Goal: Task Accomplishment & Management: Complete application form

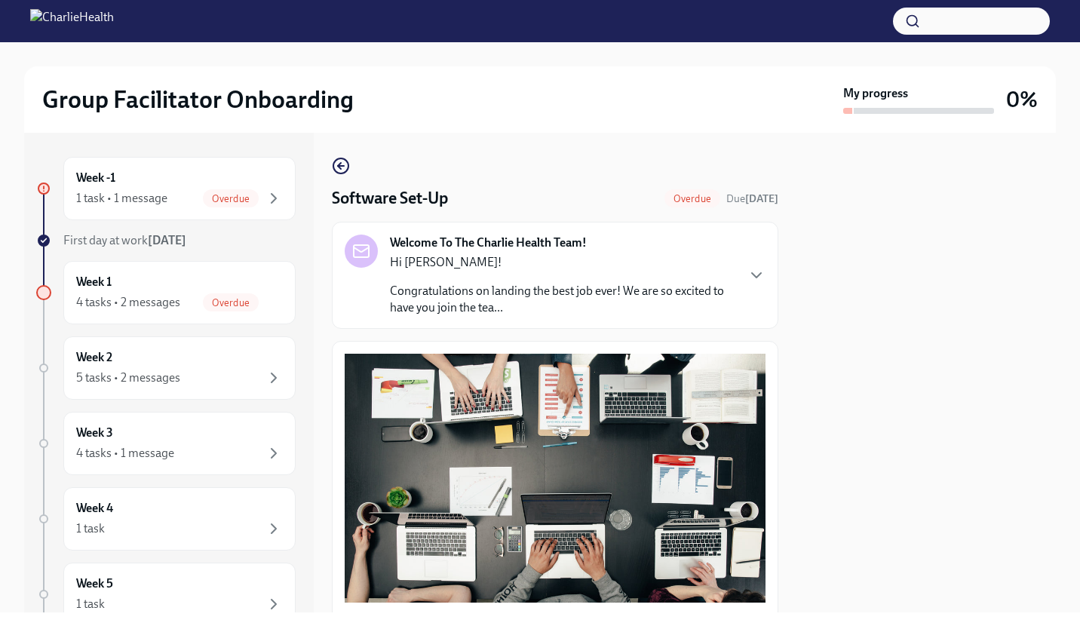
scroll to position [382, 0]
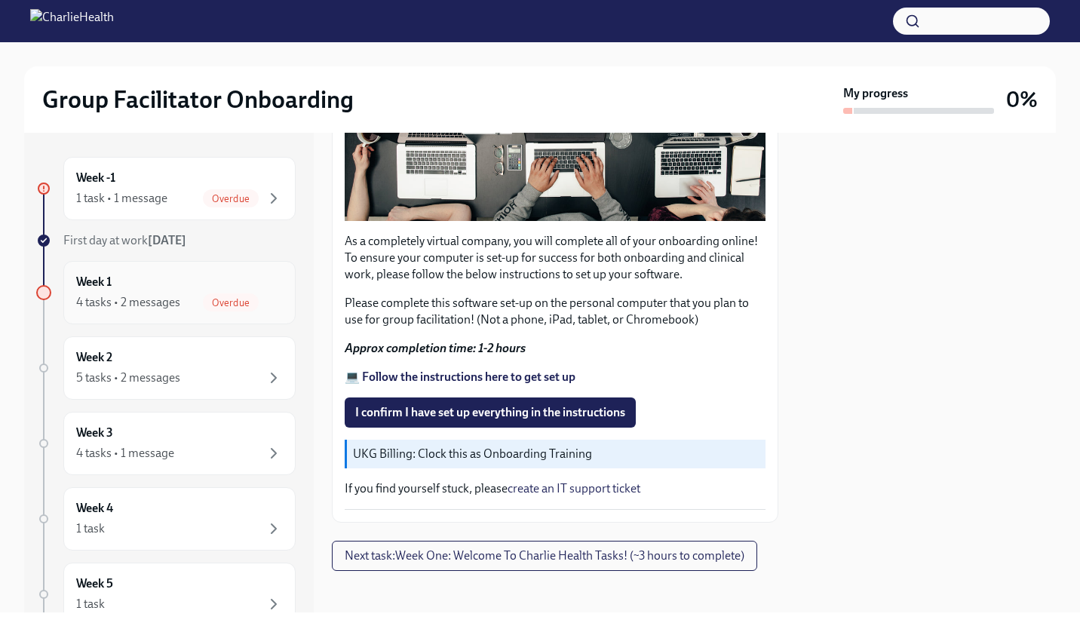
click at [203, 293] on div "Overdue" at bounding box center [243, 302] width 80 height 18
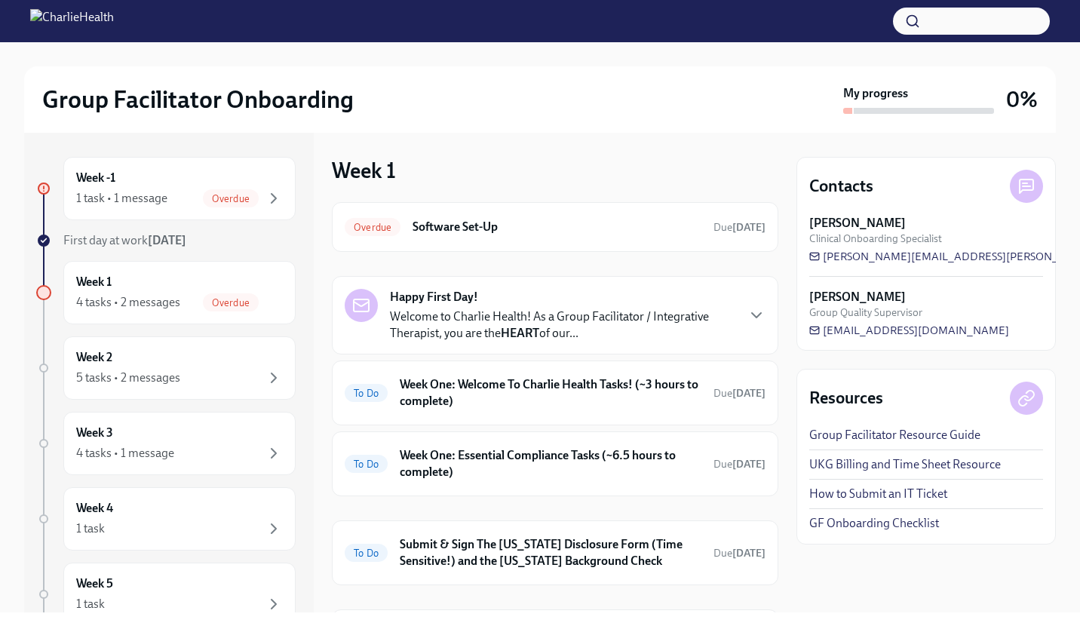
click at [523, 311] on p "Welcome to Charlie Health! As a Group Facilitator / Integrative Therapist, you …" at bounding box center [563, 325] width 346 height 33
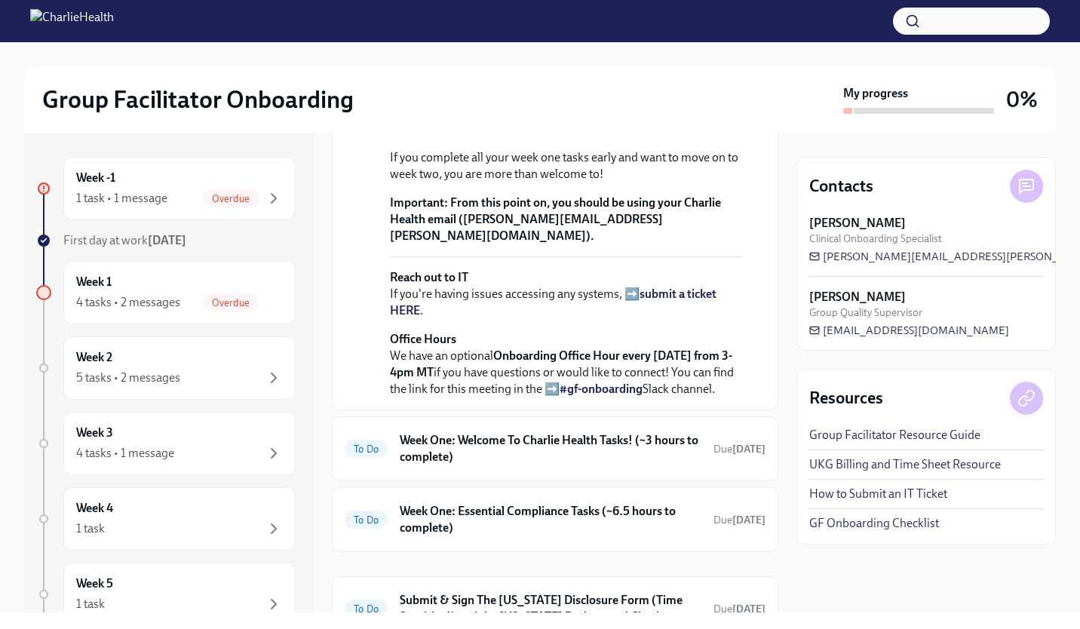
scroll to position [494, 0]
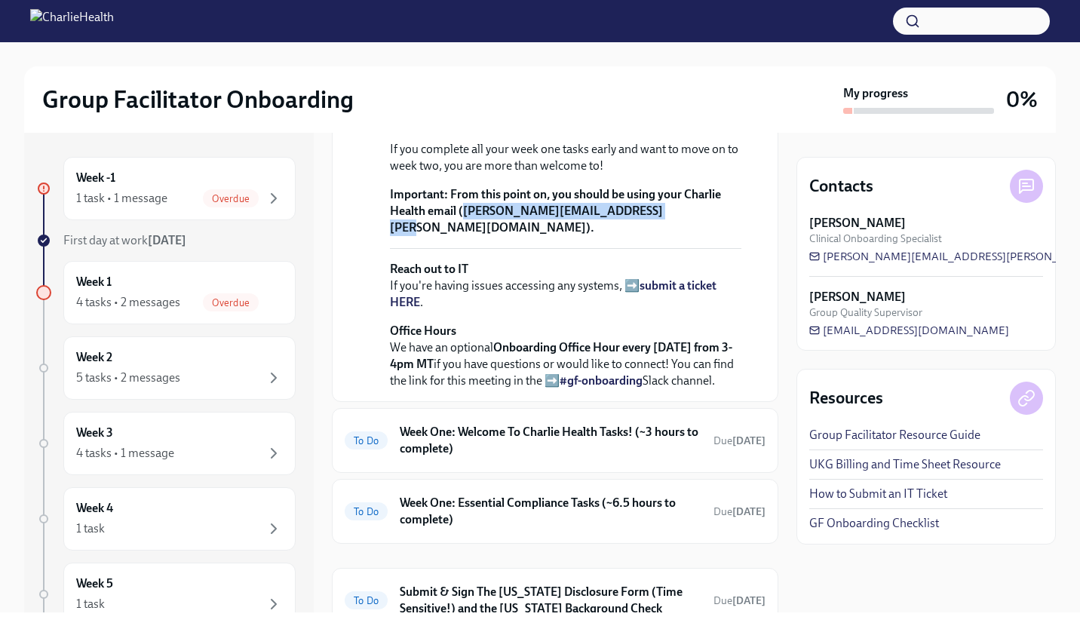
drag, startPoint x: 637, startPoint y: 352, endPoint x: 464, endPoint y: 358, distance: 172.9
click at [464, 235] on strong "From this point on, you should be using your Charlie Health email ([PERSON_NAME…" at bounding box center [555, 211] width 331 height 48
drag, startPoint x: 464, startPoint y: 358, endPoint x: 487, endPoint y: 356, distance: 23.5
copy strong "[PERSON_NAME][EMAIL_ADDRESS][PERSON_NAME][DOMAIN_NAME]"
click at [265, 207] on icon "button" at bounding box center [274, 198] width 18 height 18
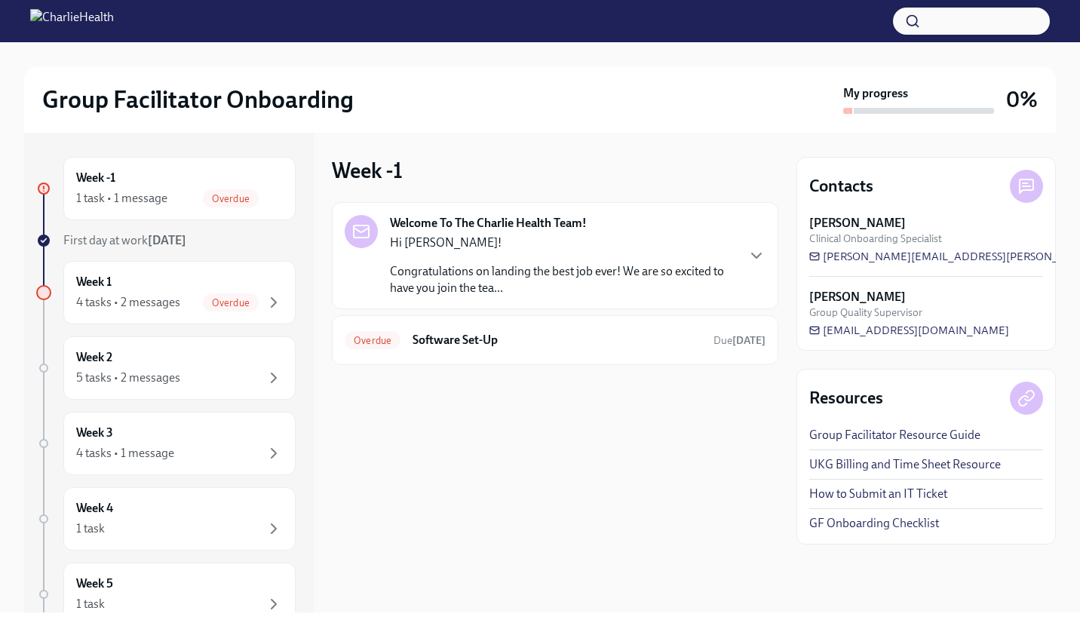
click at [480, 284] on p "Congratulations on landing the best job ever! We are so excited to have you joi…" at bounding box center [563, 279] width 346 height 33
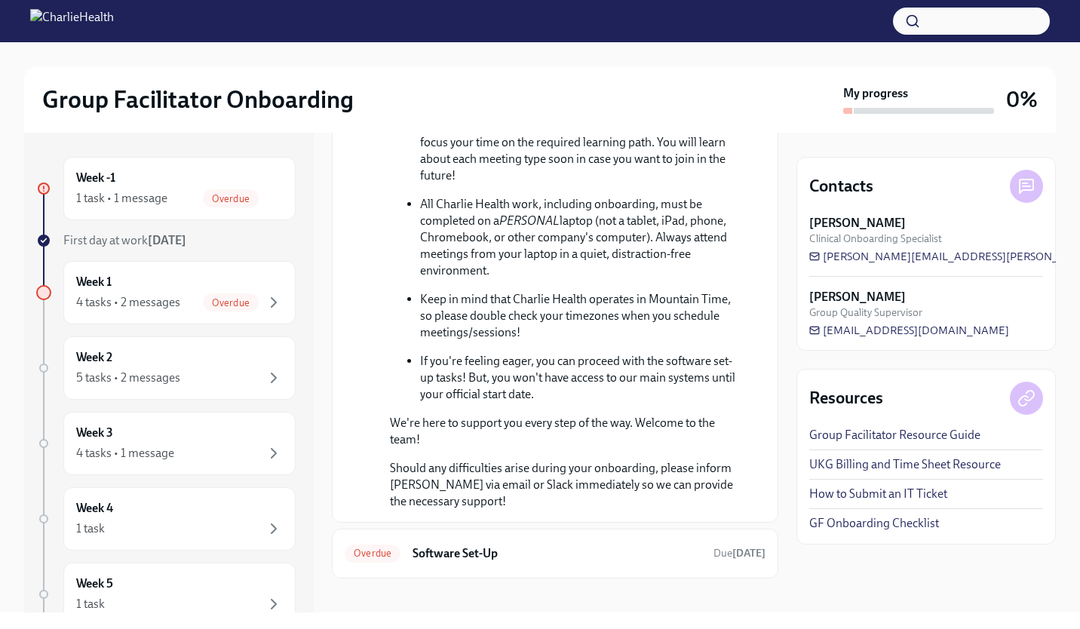
scroll to position [690, 0]
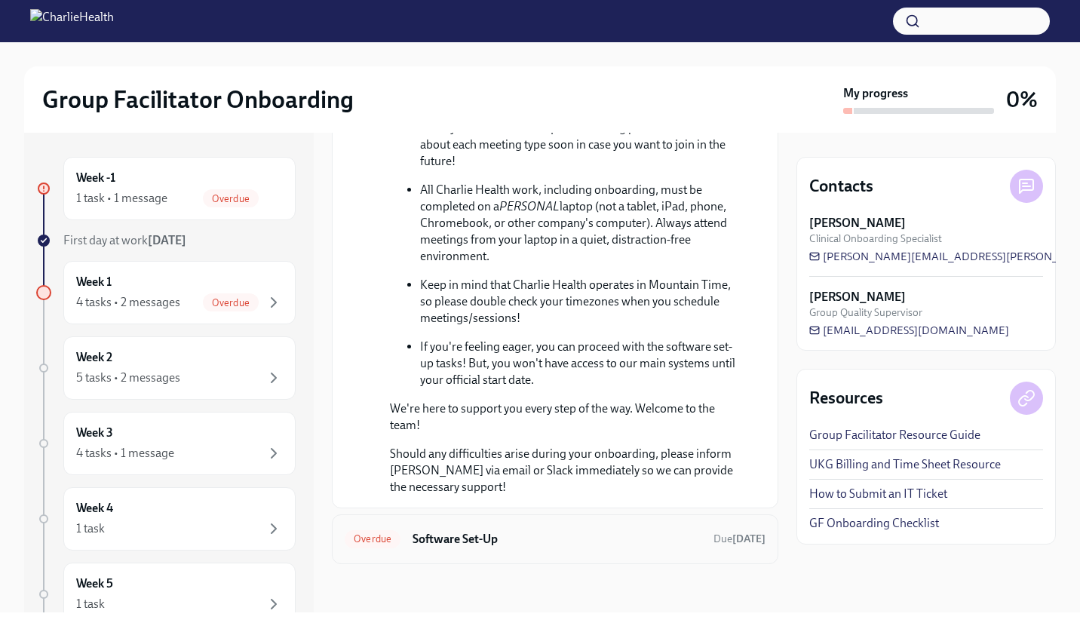
click at [593, 535] on h6 "Software Set-Up" at bounding box center [557, 539] width 289 height 17
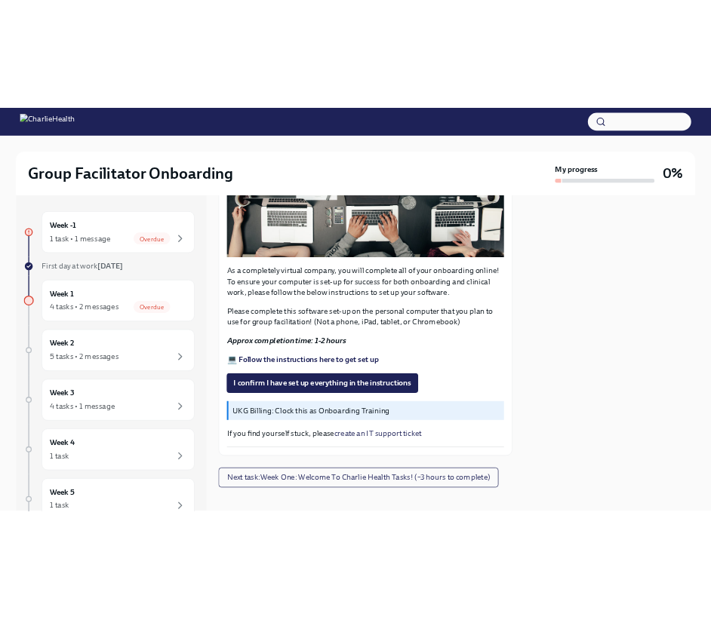
scroll to position [382, 0]
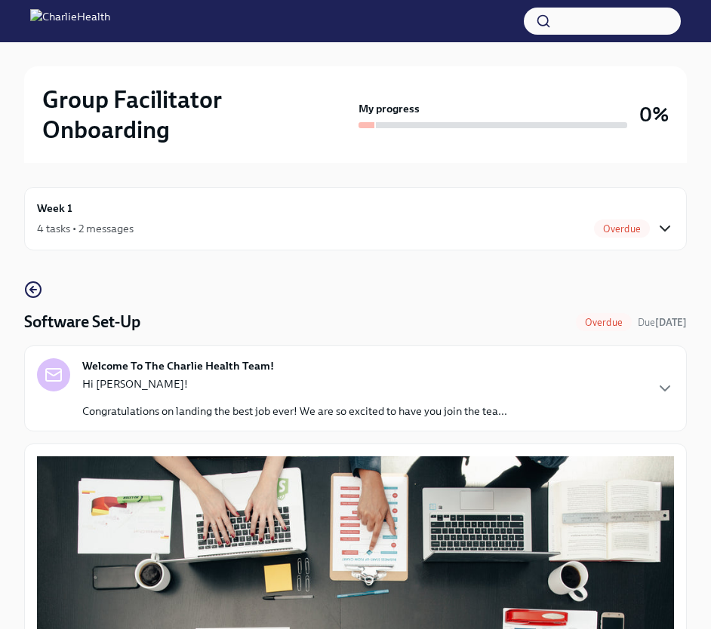
click at [660, 220] on icon "button" at bounding box center [665, 229] width 18 height 18
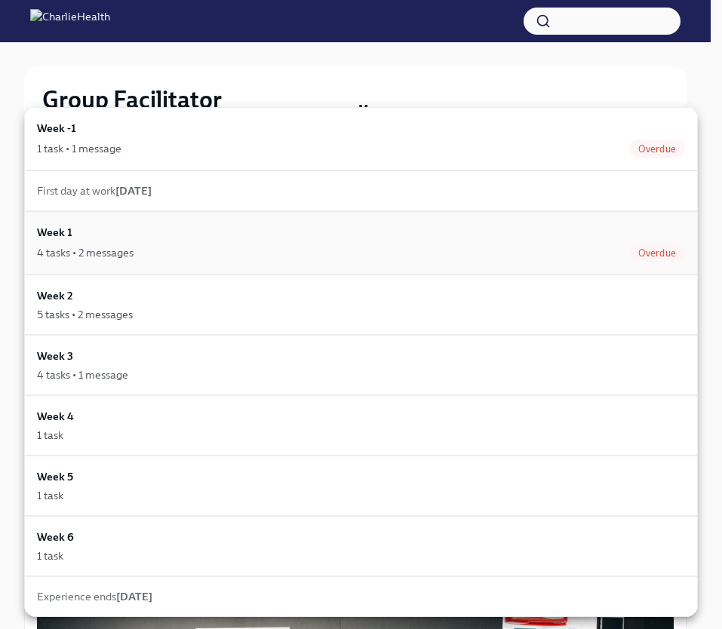
click at [589, 244] on div "4 tasks • 2 messages Overdue" at bounding box center [361, 253] width 648 height 18
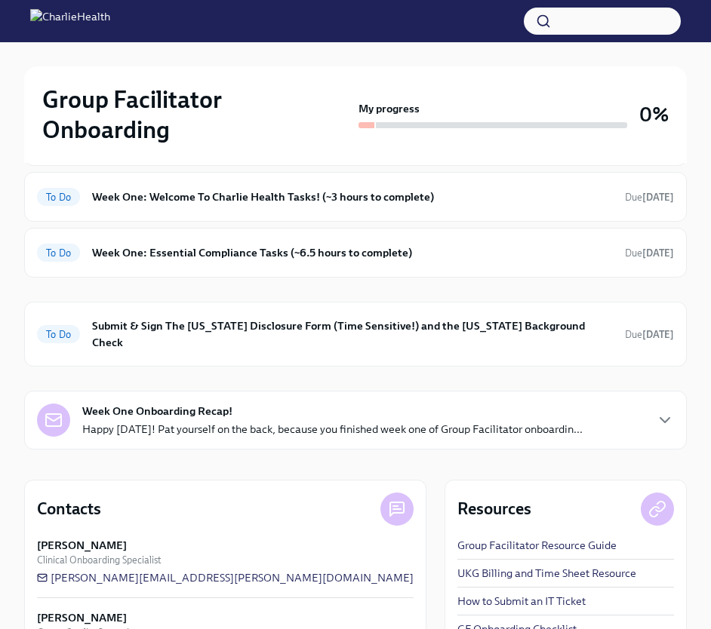
scroll to position [313, 0]
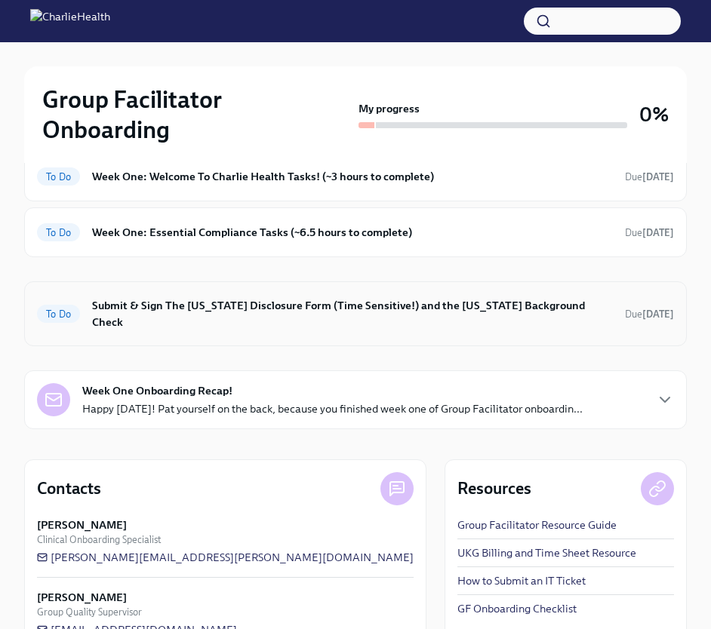
click at [410, 297] on h6 "Submit & Sign The [US_STATE] Disclosure Form (Time Sensitive!) and the [US_STAT…" at bounding box center [352, 313] width 521 height 33
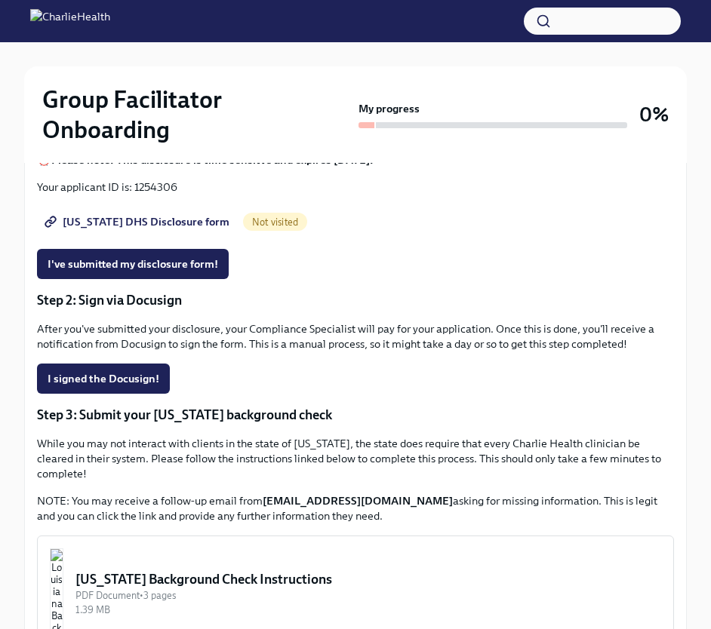
click at [141, 214] on span "[US_STATE] DHS Disclosure form" at bounding box center [139, 221] width 182 height 15
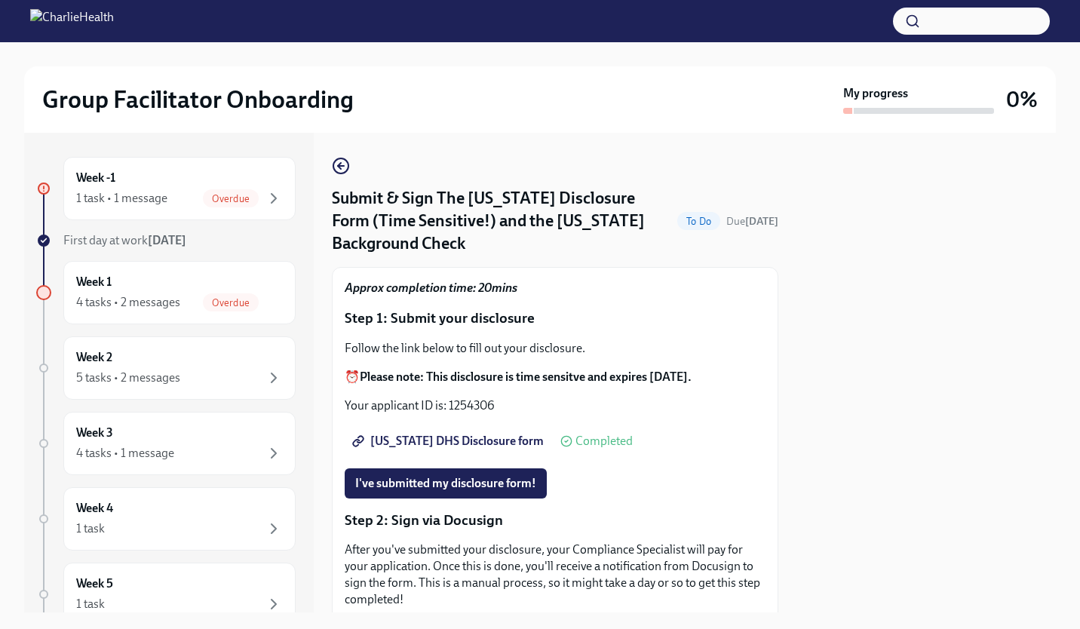
click at [391, 340] on p "Follow the link below to fill out your disclosure." at bounding box center [555, 348] width 421 height 17
drag, startPoint x: 501, startPoint y: 379, endPoint x: 449, endPoint y: 389, distance: 53.0
click at [449, 398] on p "Your applicant ID is: 1254306" at bounding box center [555, 406] width 421 height 17
drag, startPoint x: 449, startPoint y: 389, endPoint x: 468, endPoint y: 387, distance: 19.7
click at [468, 398] on p "Your applicant ID is: 1254306" at bounding box center [555, 406] width 421 height 17
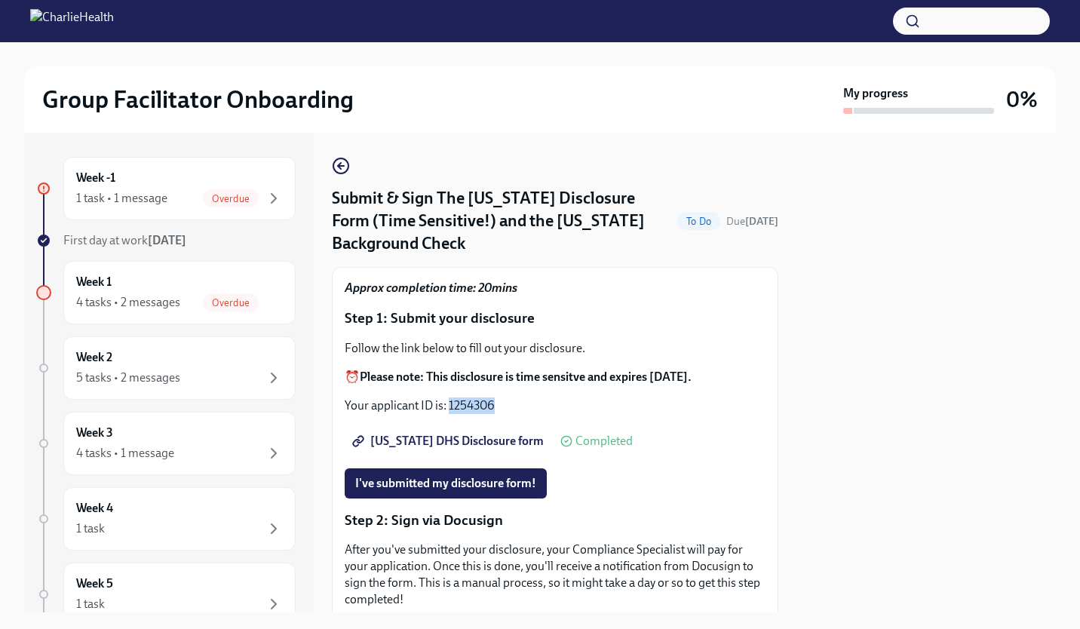
copy p "1254306"
click at [512, 476] on span "I've submitted my disclosure form!" at bounding box center [445, 483] width 181 height 15
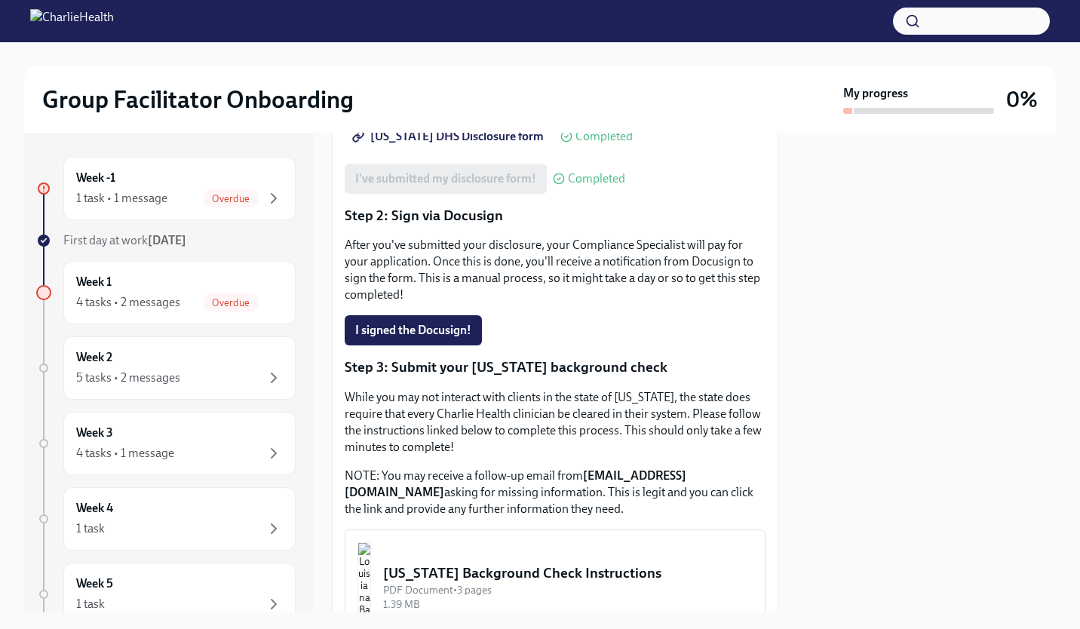
scroll to position [336, 0]
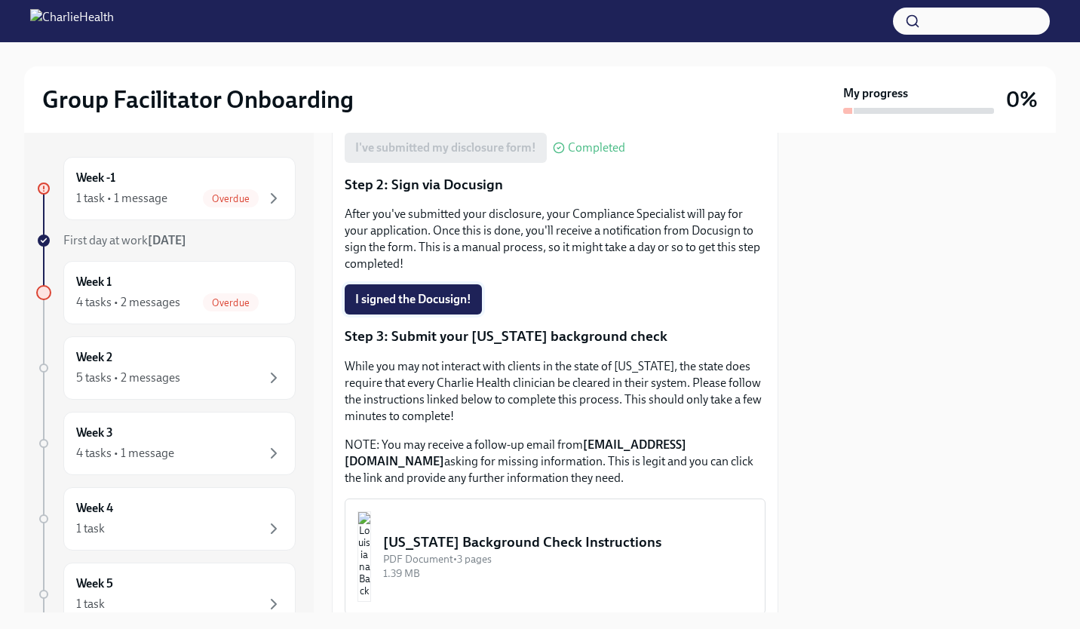
click at [456, 284] on button "I signed the Docusign!" at bounding box center [413, 299] width 137 height 30
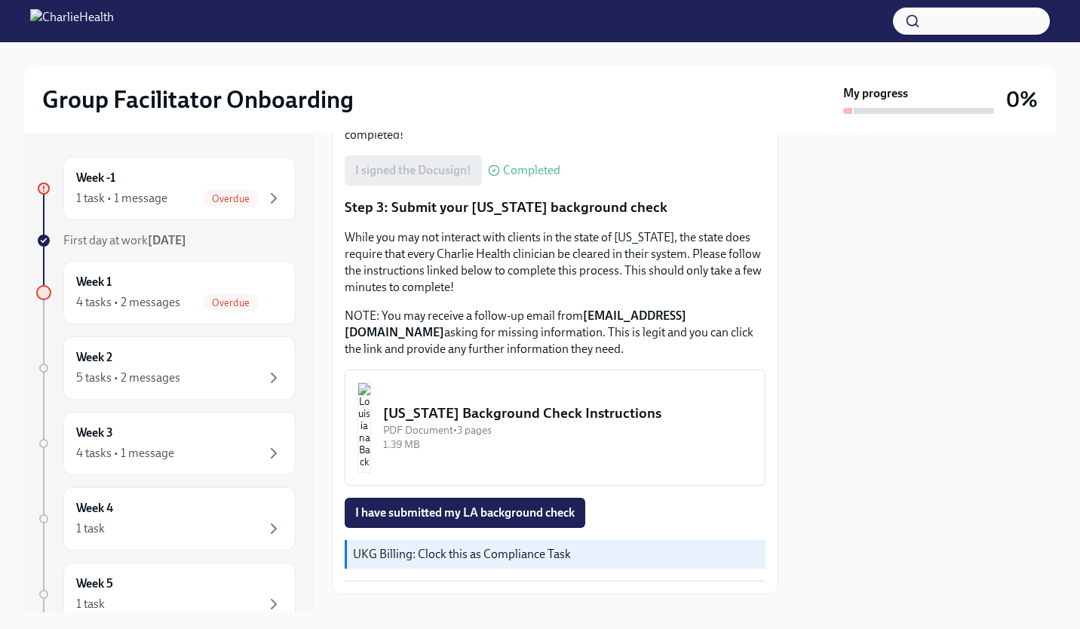
scroll to position [465, 0]
click at [221, 194] on span "Overdue" at bounding box center [231, 198] width 56 height 11
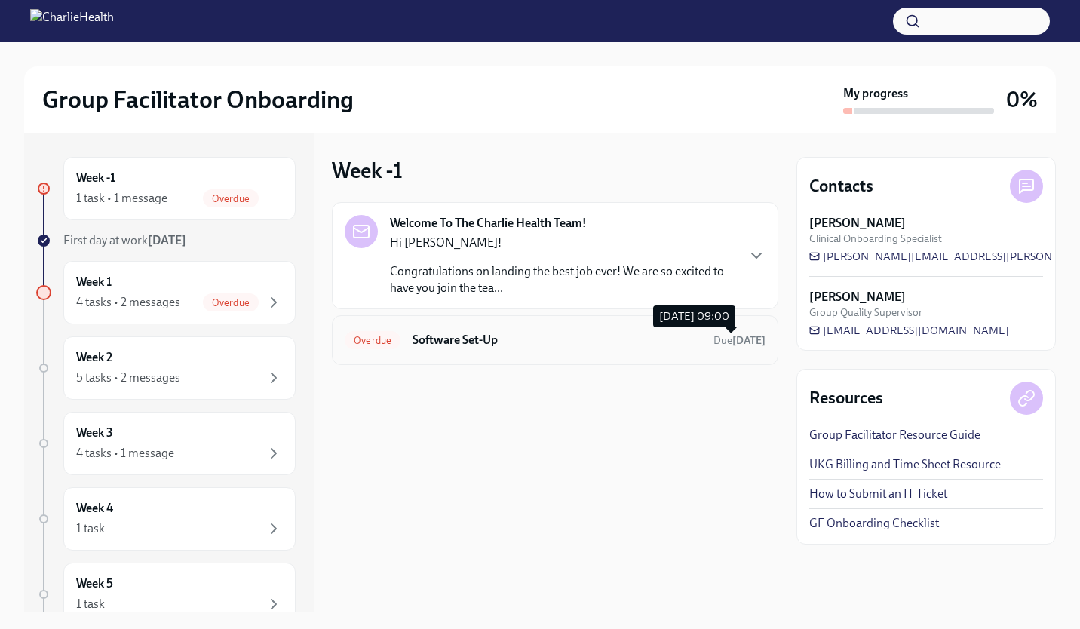
click at [714, 343] on span "Due [DATE]" at bounding box center [740, 340] width 52 height 13
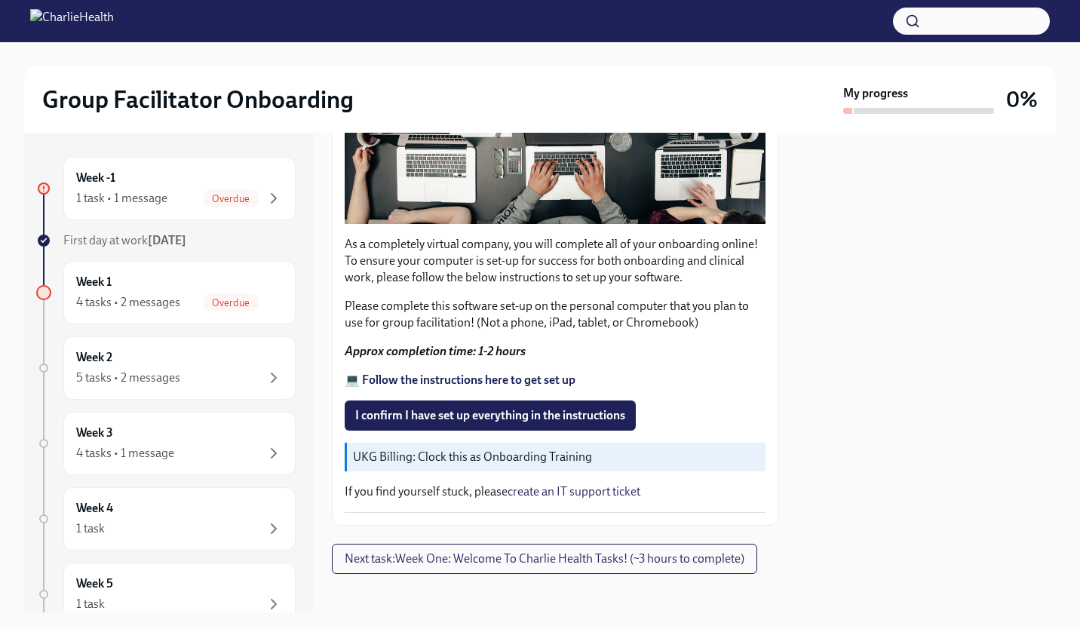
scroll to position [382, 0]
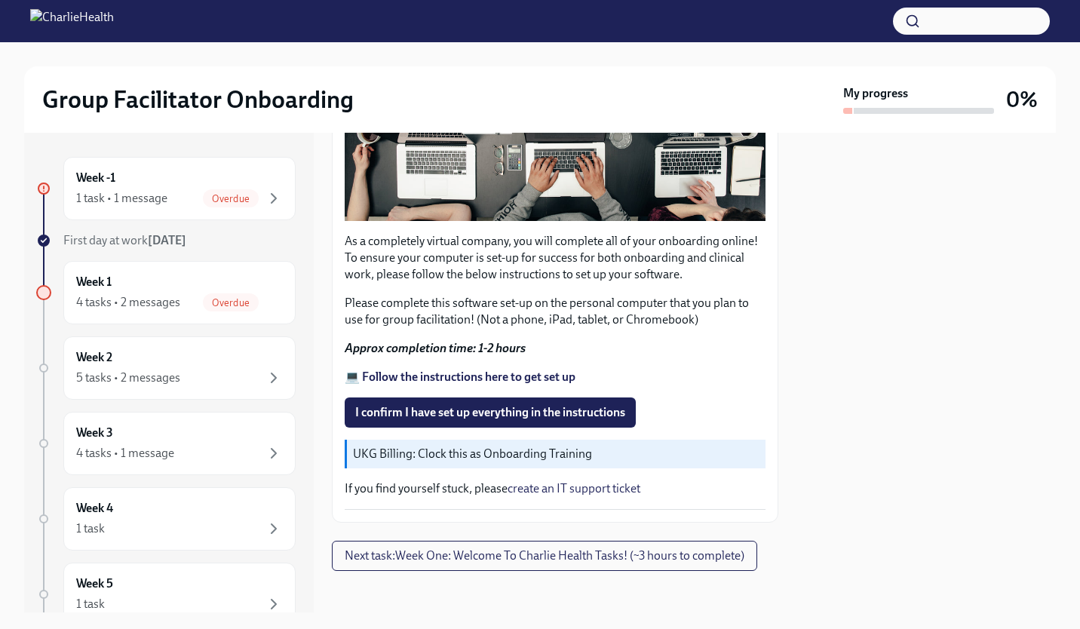
click at [600, 483] on link "create an IT support ticket" at bounding box center [574, 488] width 133 height 14
click at [568, 405] on span "I confirm I have set up everything in the instructions" at bounding box center [490, 412] width 270 height 15
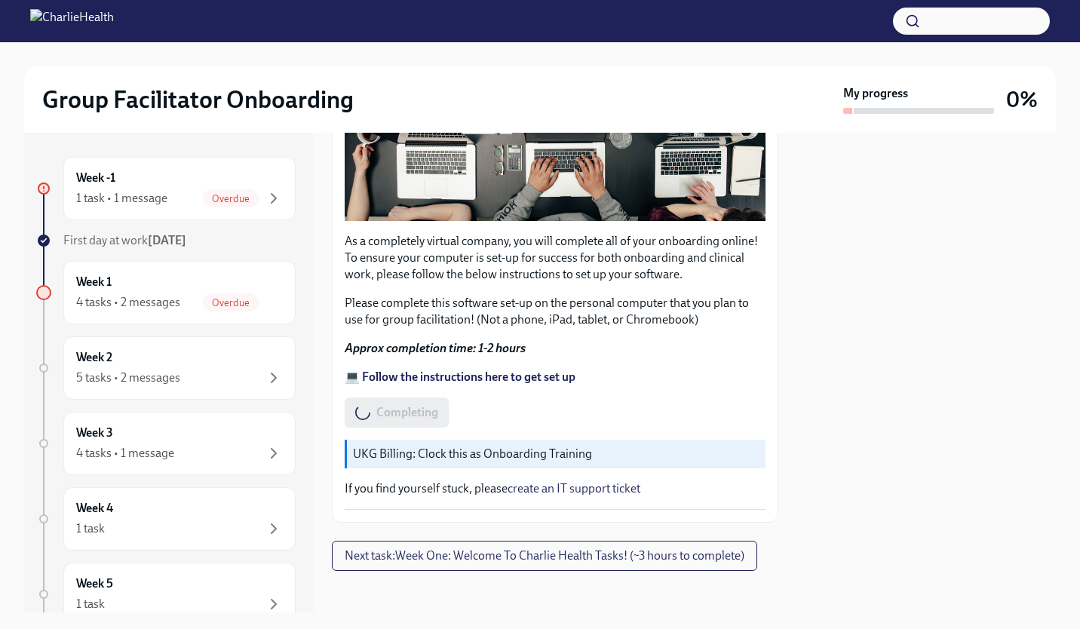
click at [612, 481] on link "create an IT support ticket" at bounding box center [574, 488] width 133 height 14
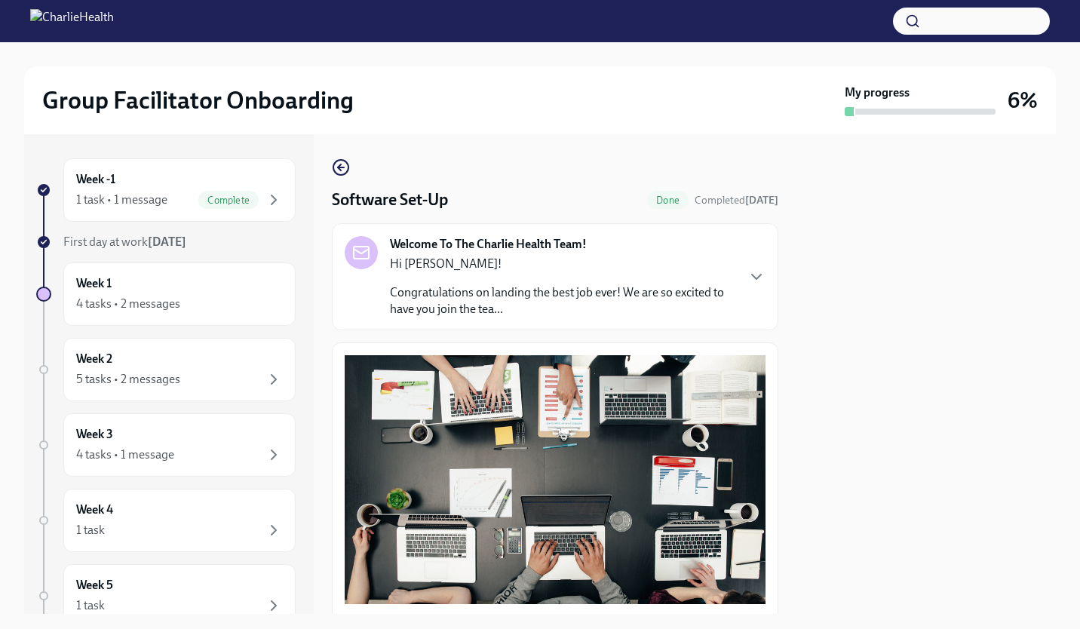
click at [563, 280] on div "Hi [PERSON_NAME]! Congratulations on landing the best job ever! We are so excit…" at bounding box center [563, 287] width 346 height 62
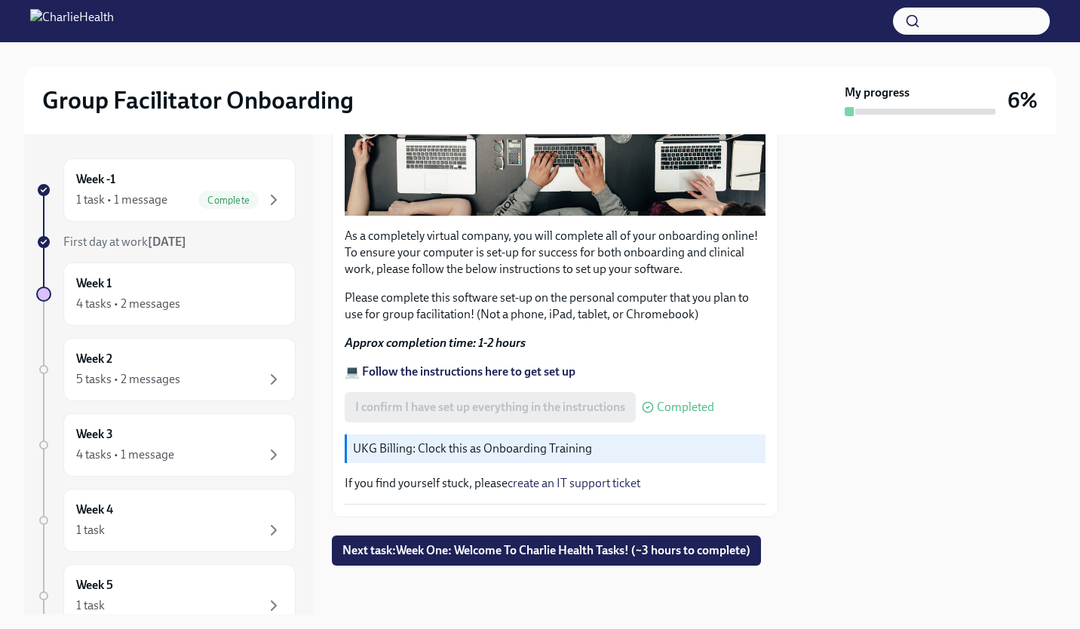
scroll to position [1271, 0]
click at [221, 293] on div "Week 1 4 tasks • 2 messages" at bounding box center [179, 294] width 207 height 38
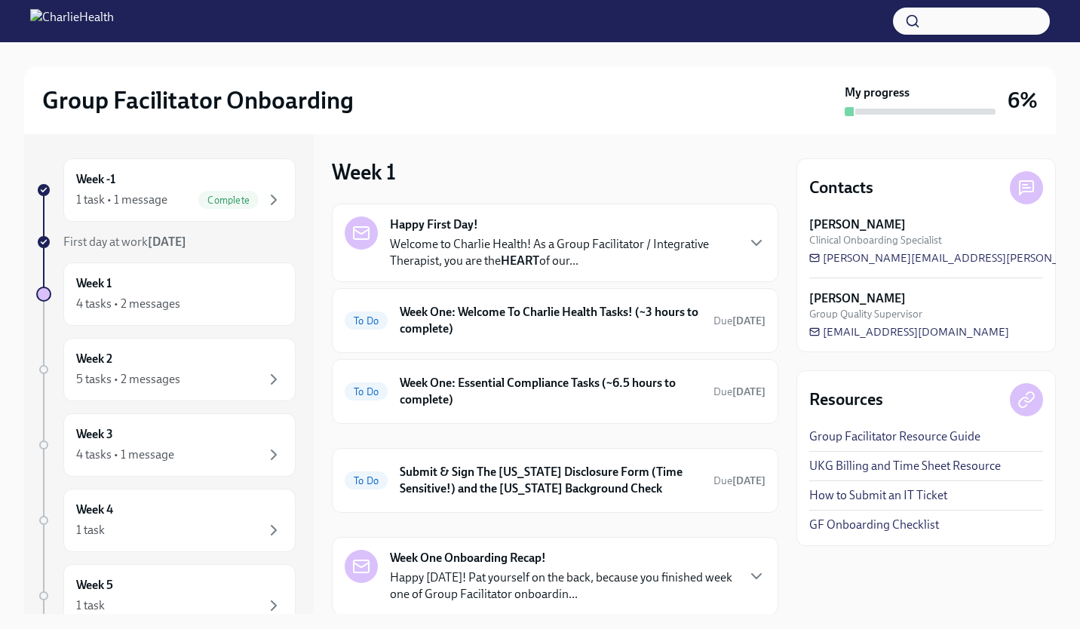
click at [911, 494] on link "How to Submit an IT Ticket" at bounding box center [878, 495] width 138 height 17
